Goal: Information Seeking & Learning: Learn about a topic

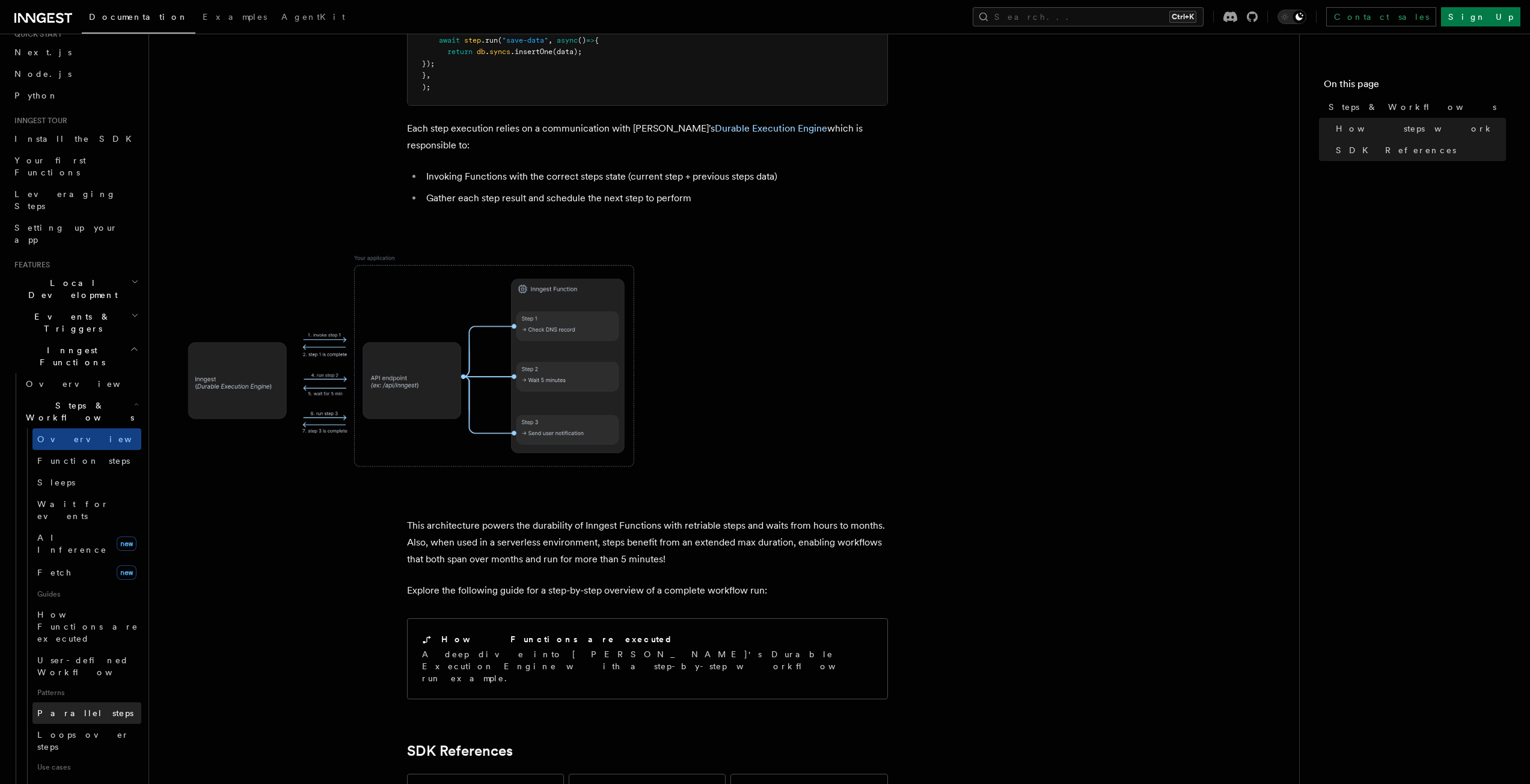
scroll to position [240, 0]
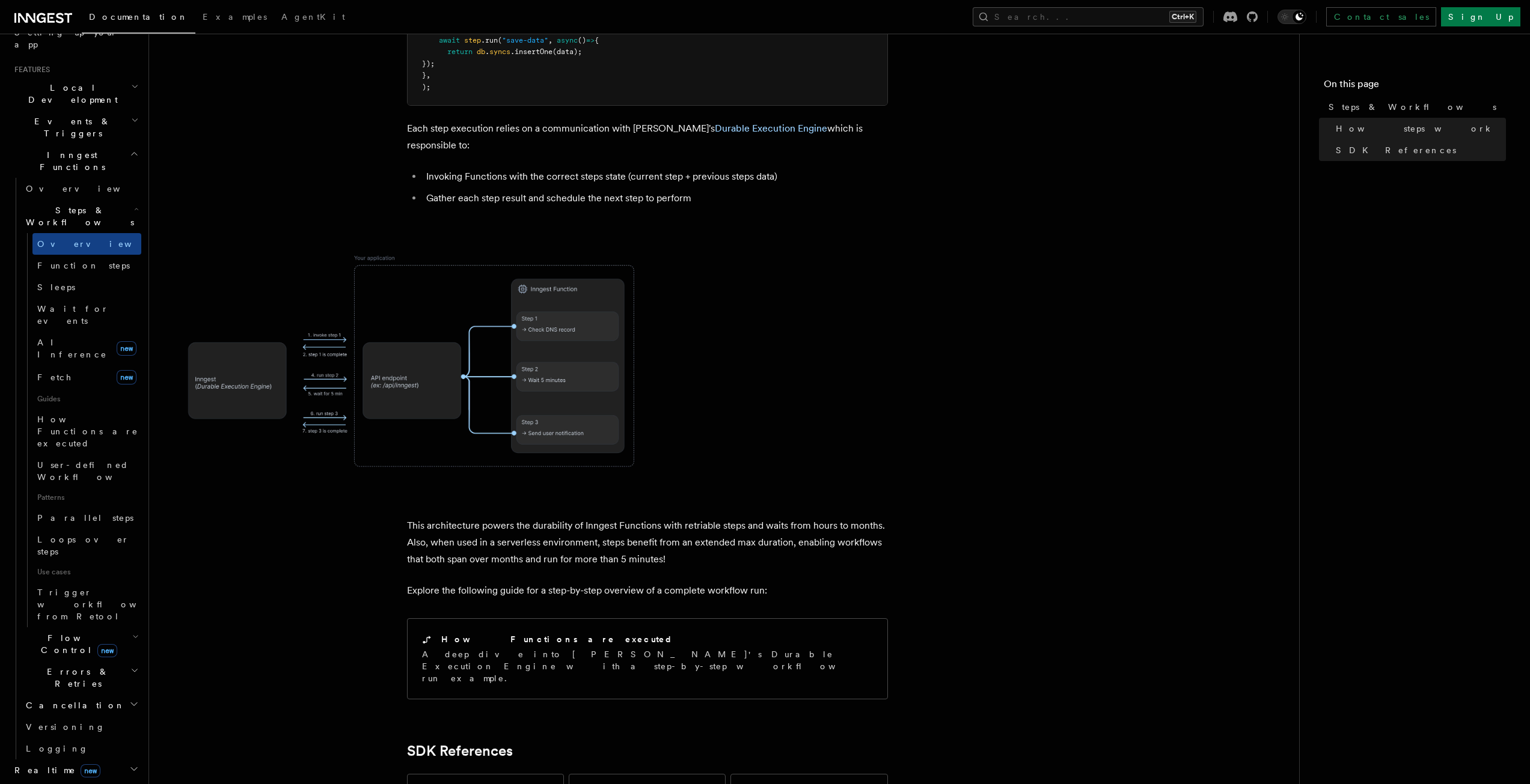
click at [137, 485] on header "Search... Documentation Examples AgentKit Home Quick start Next.js Node.js Pyth…" at bounding box center [75, 409] width 149 height 751
click at [132, 632] on icon "button" at bounding box center [136, 636] width 7 height 9
click at [57, 665] on span "Overview" at bounding box center [99, 672] width 124 height 12
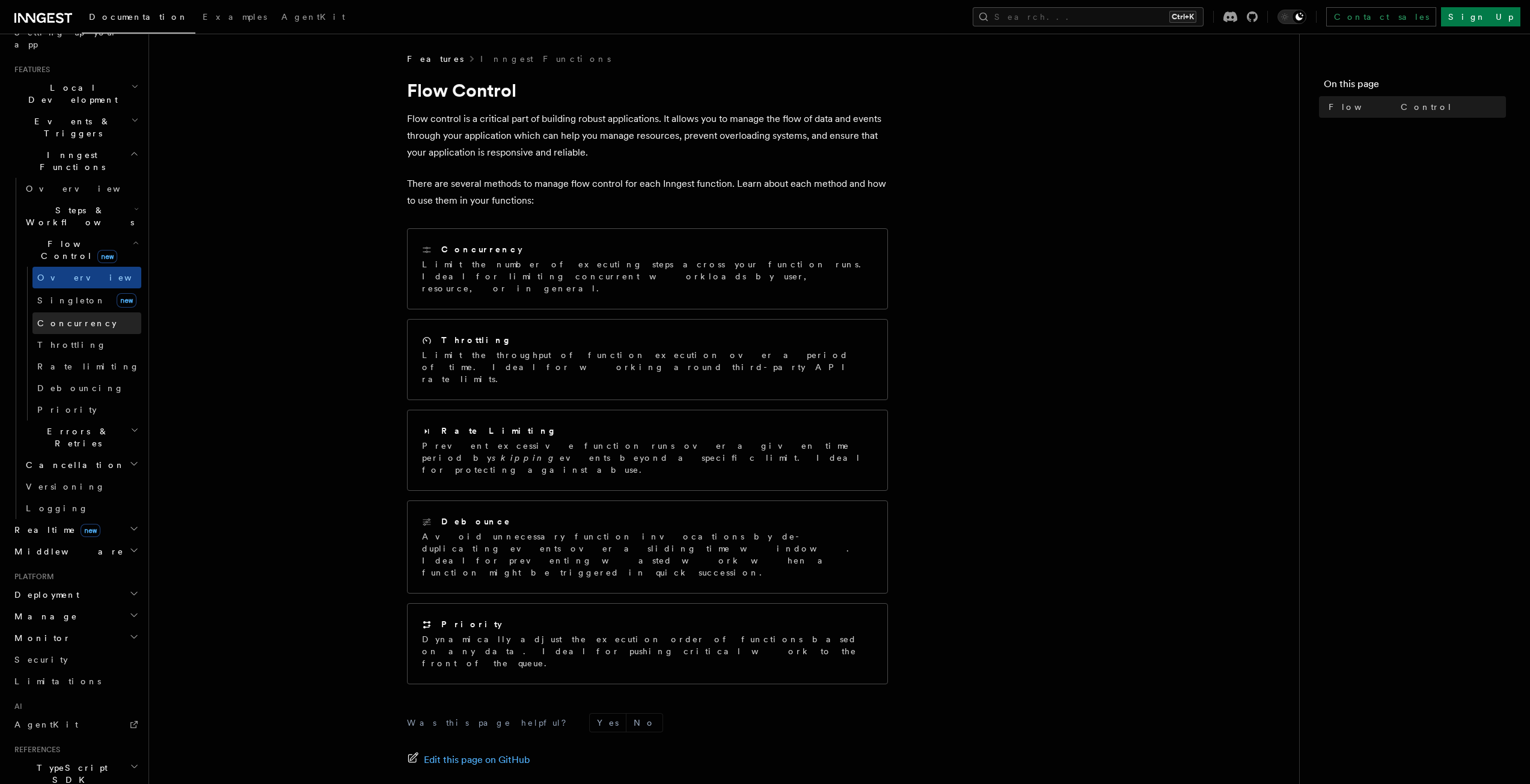
click at [69, 313] on link "Concurrency" at bounding box center [87, 323] width 109 height 21
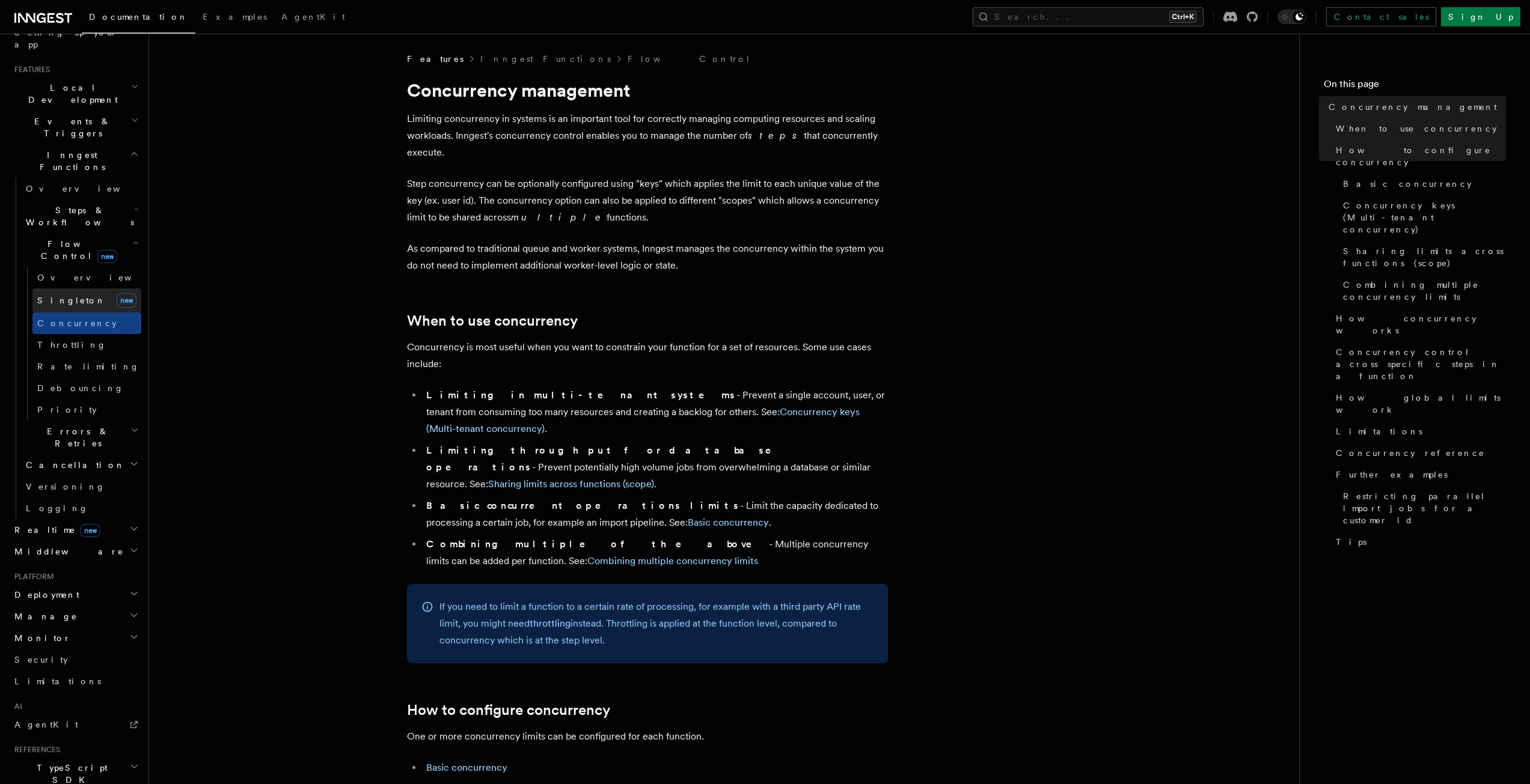
click at [69, 295] on span "Singleton" at bounding box center [71, 300] width 69 height 9
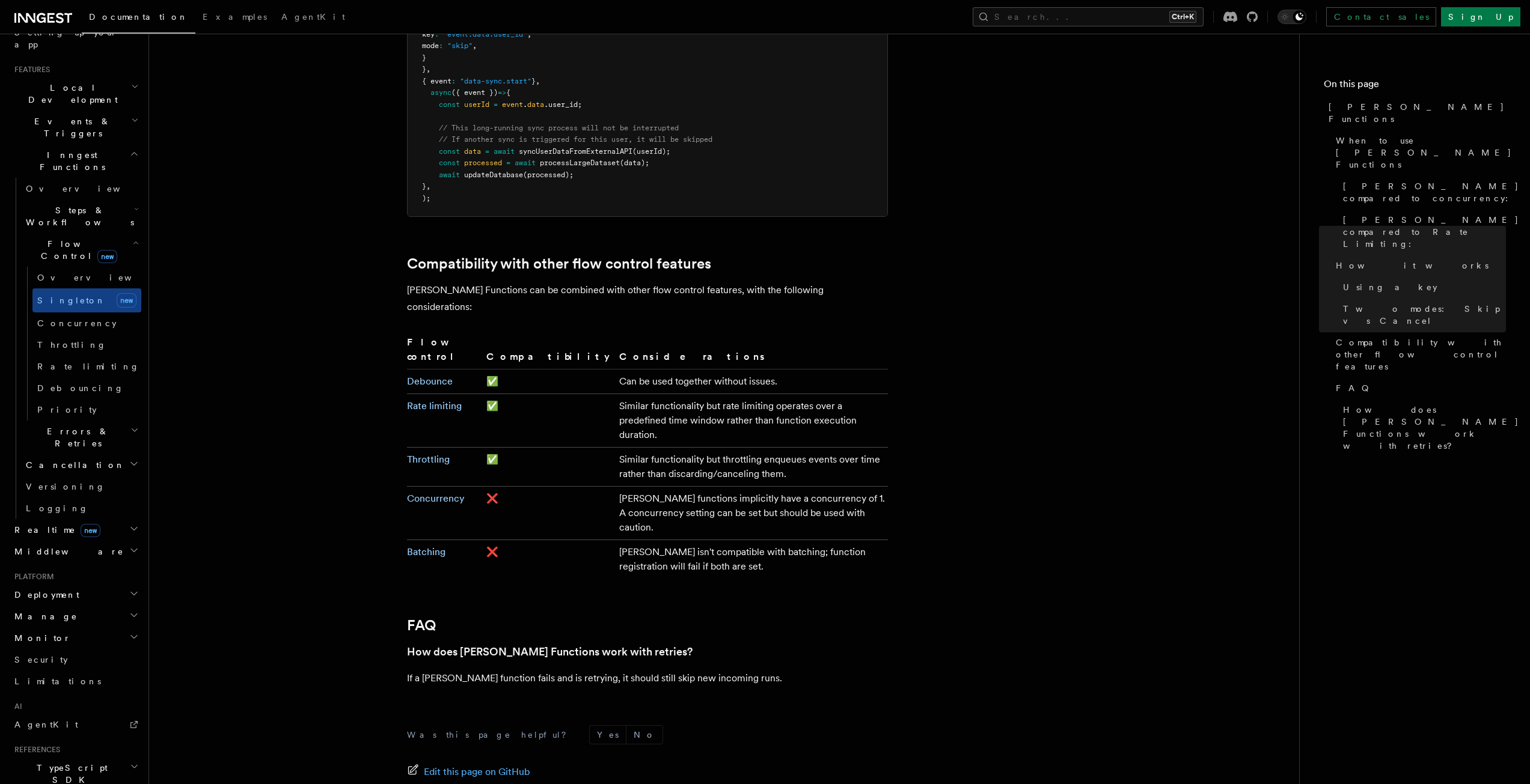
scroll to position [1816, 0]
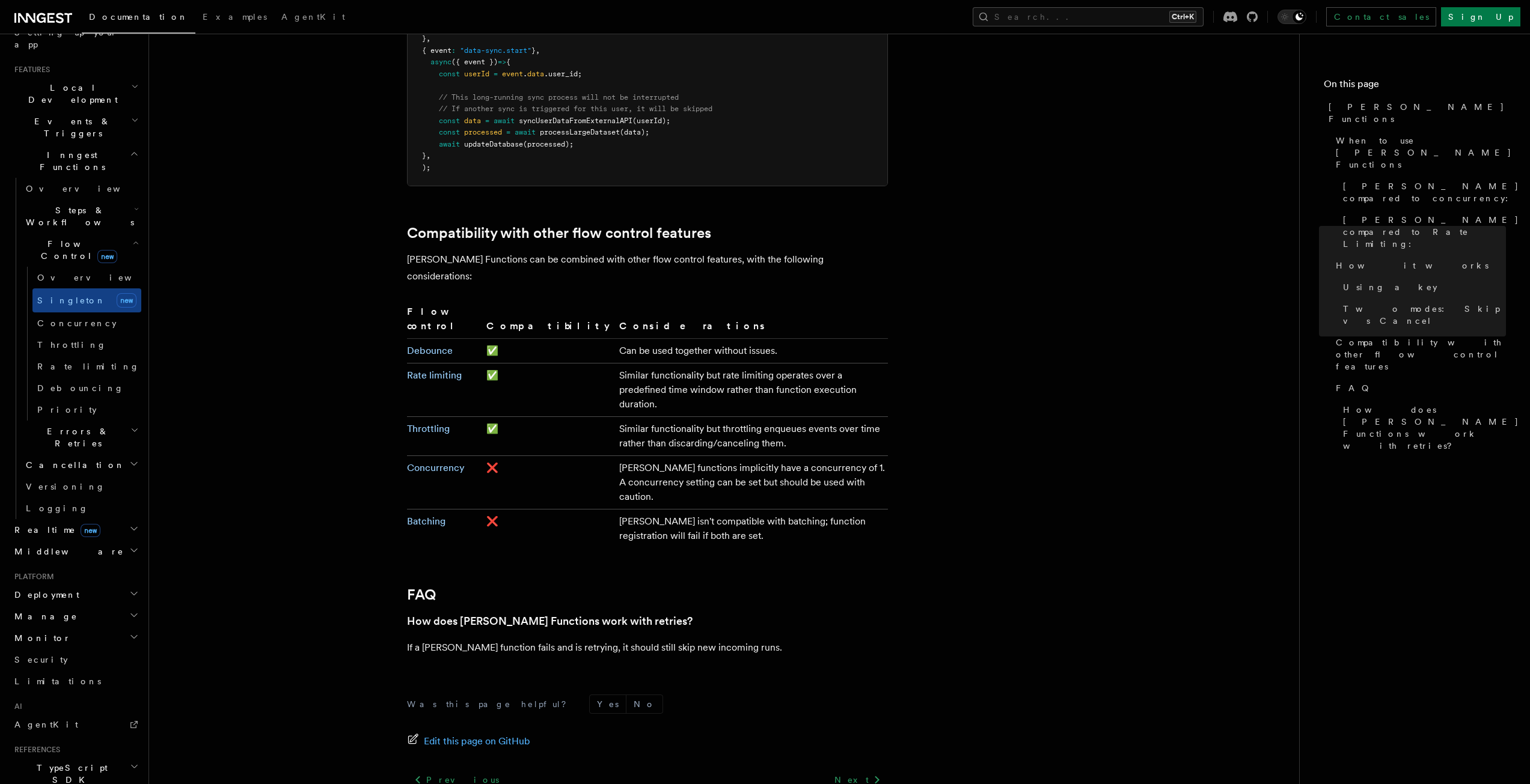
click at [119, 572] on li "Platform Deployment Manage Monitor Security Limitations" at bounding box center [75, 632] width 131 height 120
click at [119, 584] on h2 "Deployment" at bounding box center [75, 594] width 131 height 21
